Goal: Find specific page/section: Find specific page/section

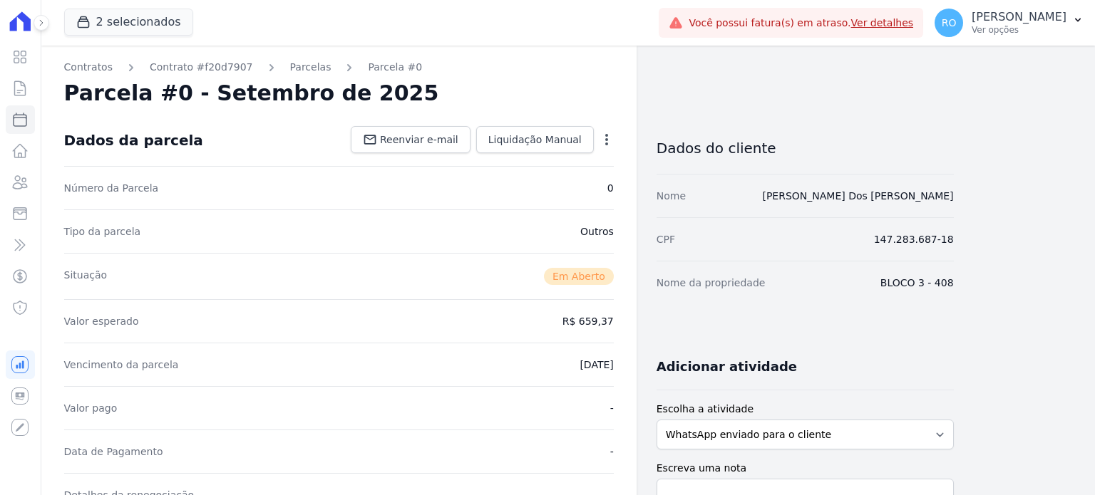
scroll to position [143, 0]
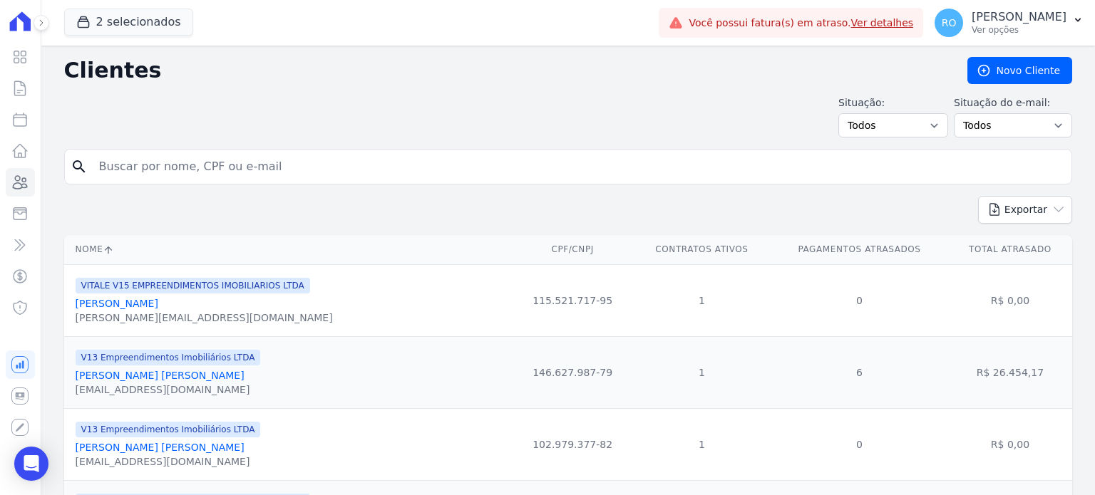
click at [192, 165] on input "search" at bounding box center [578, 167] width 975 height 29
type input "[PERSON_NAME]"
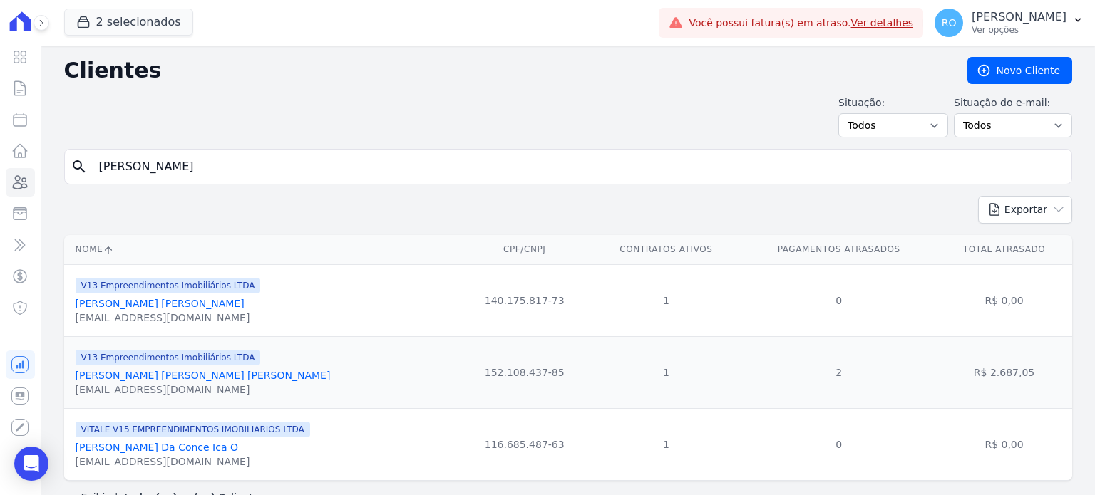
click at [141, 376] on link "[PERSON_NAME] [PERSON_NAME] [PERSON_NAME]" at bounding box center [203, 375] width 255 height 11
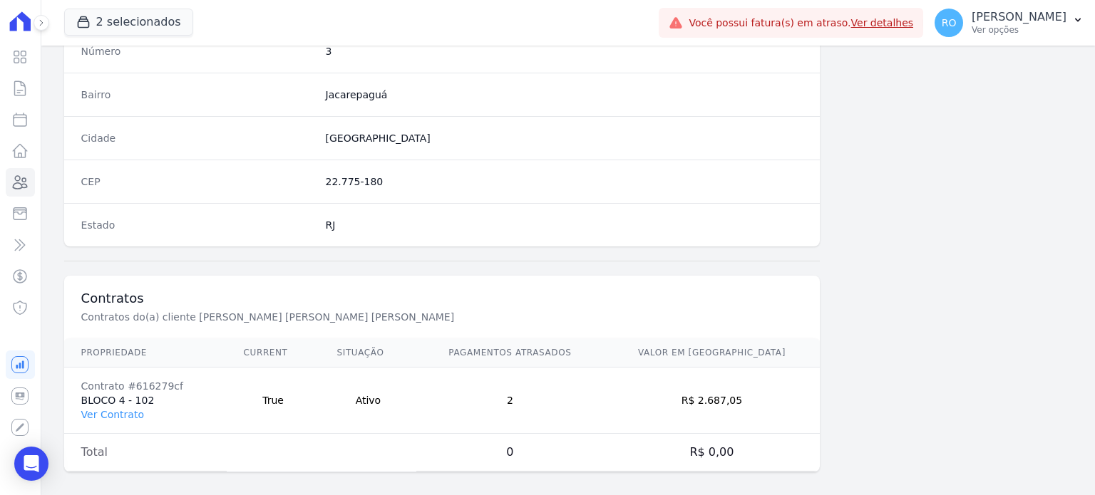
scroll to position [833, 0]
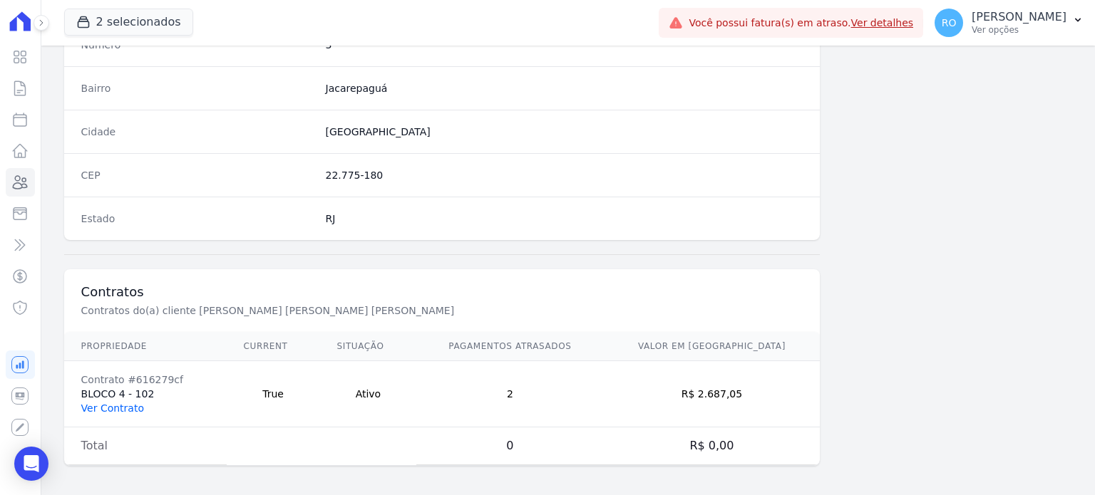
click at [91, 407] on link "Ver Contrato" at bounding box center [112, 408] width 63 height 11
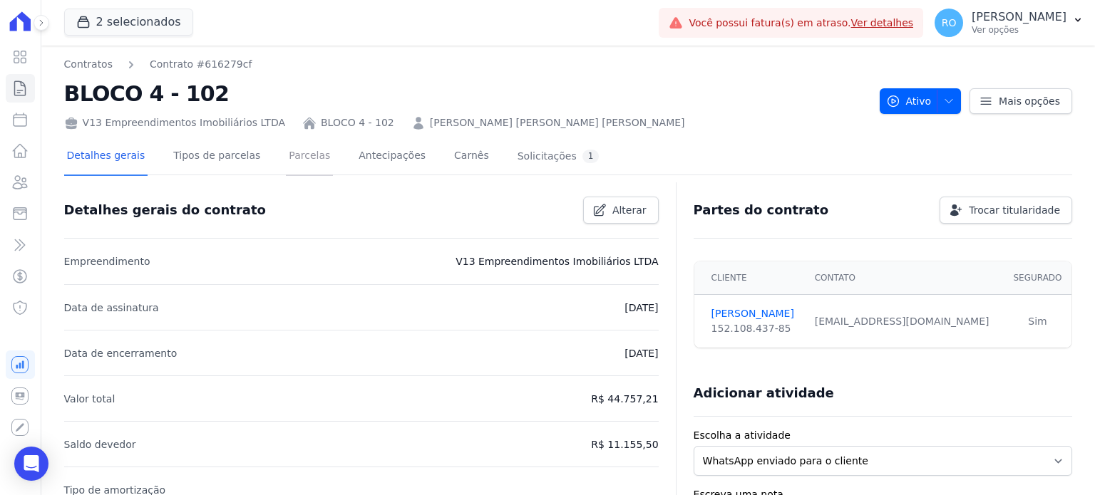
click at [305, 156] on link "Parcelas" at bounding box center [309, 157] width 47 height 38
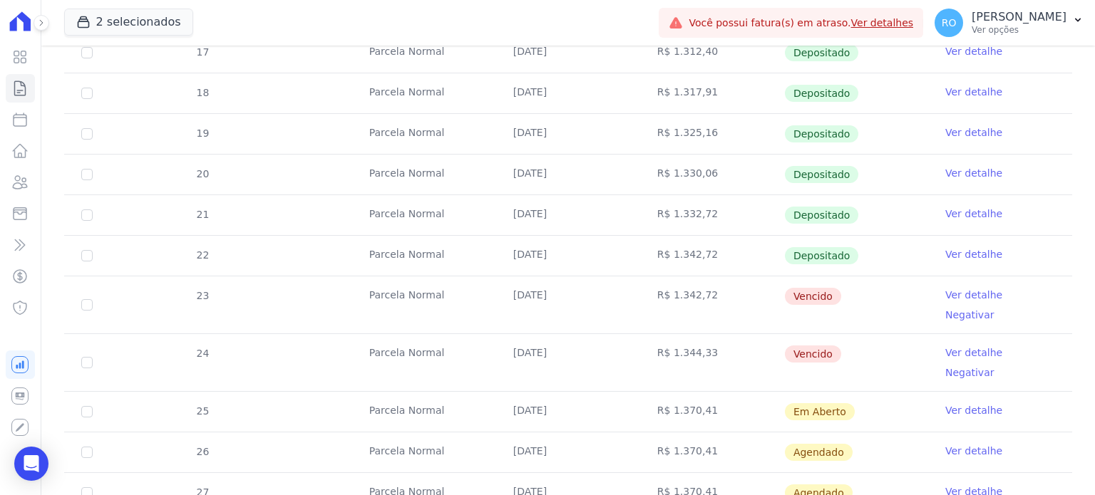
scroll to position [399, 0]
